Goal: Task Accomplishment & Management: Use online tool/utility

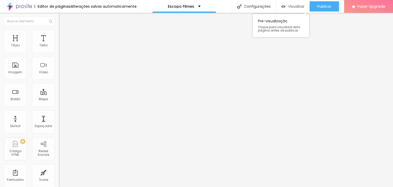
click at [293, 5] on span "Visualizar" at bounding box center [296, 6] width 16 height 4
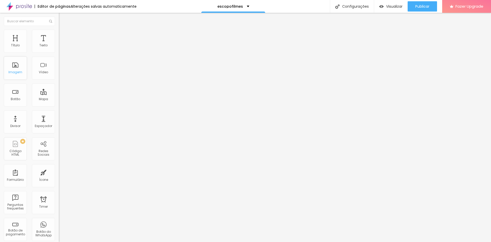
click at [15, 69] on div "Imagem" at bounding box center [15, 67] width 23 height 23
click at [14, 67] on div "Imagem" at bounding box center [15, 67] width 23 height 23
click at [59, 35] on li "Avançado" at bounding box center [88, 37] width 59 height 5
click at [63, 18] on div "Editar Seção" at bounding box center [78, 19] width 30 height 4
click at [18, 68] on div "Imagem" at bounding box center [15, 67] width 23 height 23
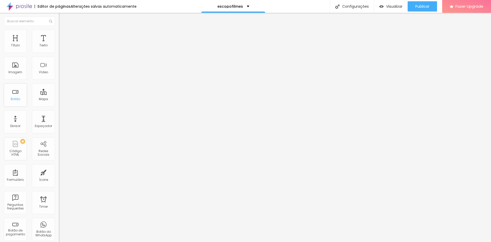
click at [24, 102] on div "Botão" at bounding box center [15, 94] width 23 height 23
drag, startPoint x: 43, startPoint y: 58, endPoint x: -5, endPoint y: 56, distance: 48.3
click at [0, 56] on html "Editor de páginas Alterações salvas automaticamente escopofilmes Configurações …" at bounding box center [245, 121] width 491 height 242
type input "Clique aqui para visualizar"
click at [59, 65] on img at bounding box center [61, 64] width 4 height 4
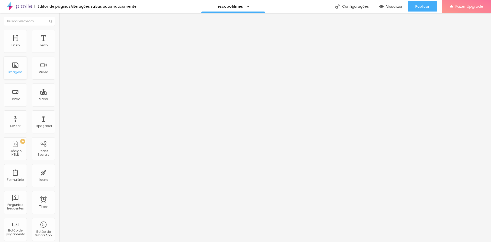
click at [16, 67] on div "Imagem" at bounding box center [15, 67] width 23 height 23
click at [59, 47] on div "Modo Encaixotado Encaixotado Completo" at bounding box center [88, 47] width 59 height 14
click at [59, 47] on span "Encaixotado" at bounding box center [69, 44] width 20 height 4
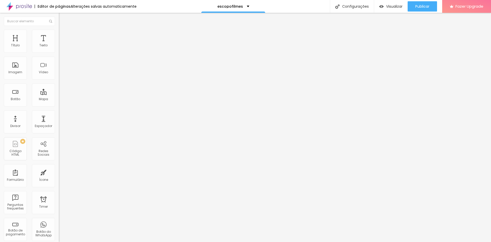
click at [59, 47] on span "Encaixotado" at bounding box center [69, 44] width 20 height 4
click at [59, 35] on li "Avançado" at bounding box center [88, 37] width 59 height 5
click at [63, 20] on div "Editar Seção" at bounding box center [78, 19] width 30 height 4
